Goal: Task Accomplishment & Management: Manage account settings

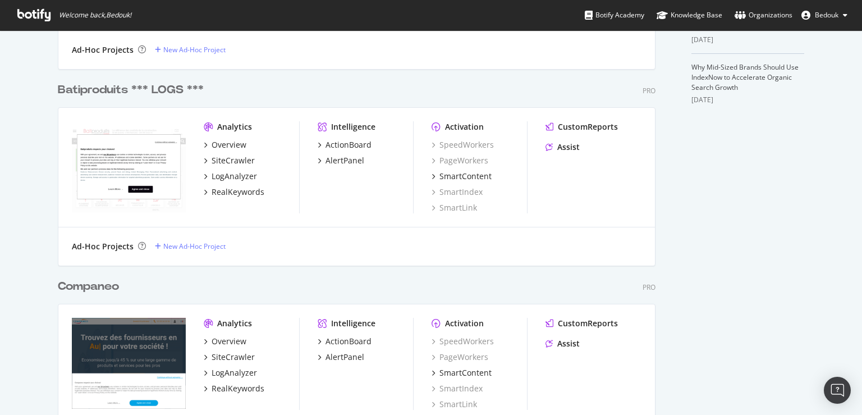
scroll to position [503, 0]
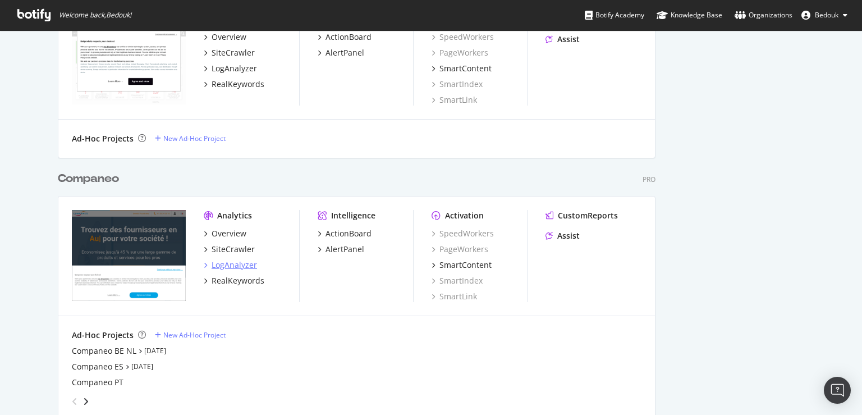
click at [214, 268] on div "LogAnalyzer" at bounding box center [234, 264] width 45 height 11
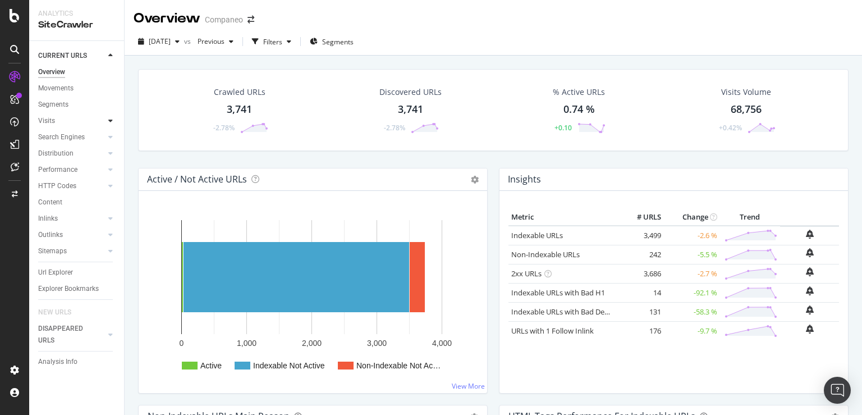
click at [108, 122] on div at bounding box center [110, 120] width 11 height 11
click at [68, 138] on div "Analysis" at bounding box center [56, 137] width 26 height 12
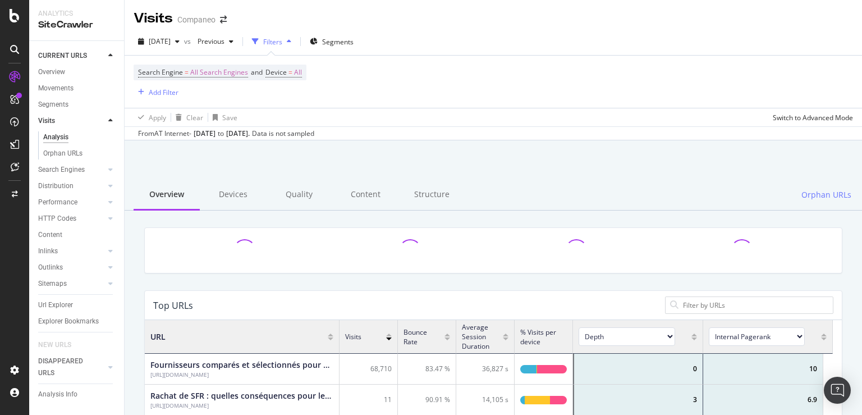
scroll to position [327, 678]
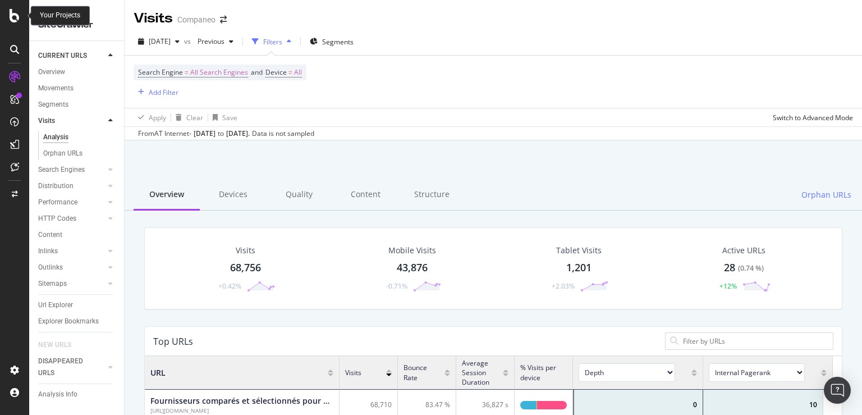
click at [16, 15] on icon at bounding box center [15, 15] width 10 height 13
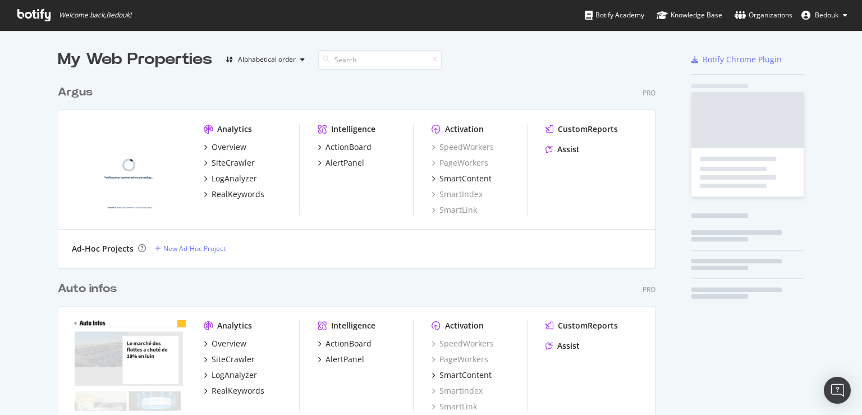
scroll to position [405, 843]
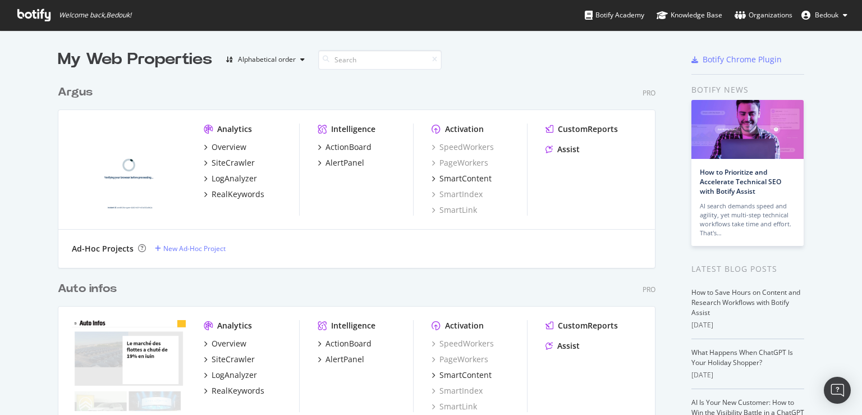
click at [832, 19] on span "Bedouk" at bounding box center [827, 15] width 24 height 10
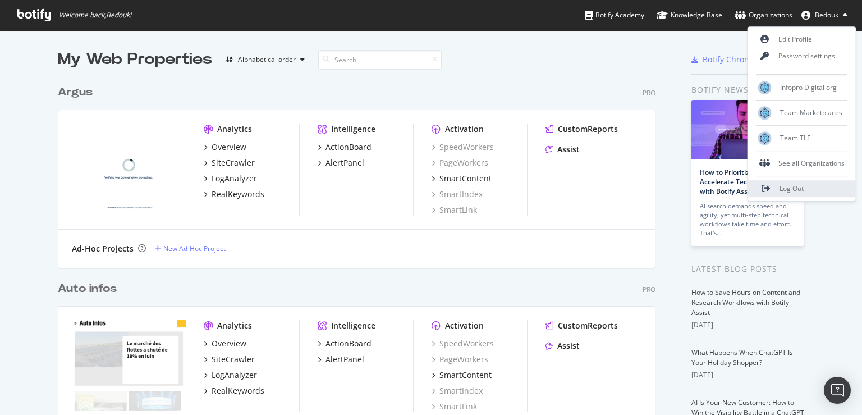
click at [823, 187] on link "Log Out" at bounding box center [802, 188] width 108 height 17
